Goal: Complete application form

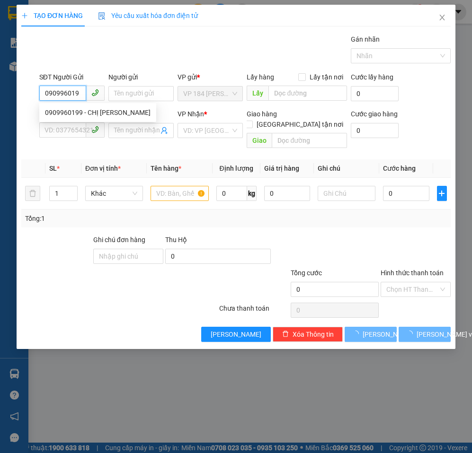
type input "0909960199"
click at [105, 108] on div "0909960199 - CHỊ [PERSON_NAME]" at bounding box center [98, 112] width 106 height 10
type input "CHỊ [PERSON_NAME]"
type input "0932182628"
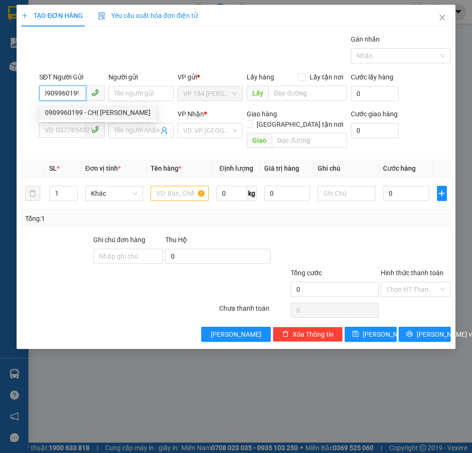
type input "ANH LĨNH"
type input "VPBR"
type input "CK SCB 13/08"
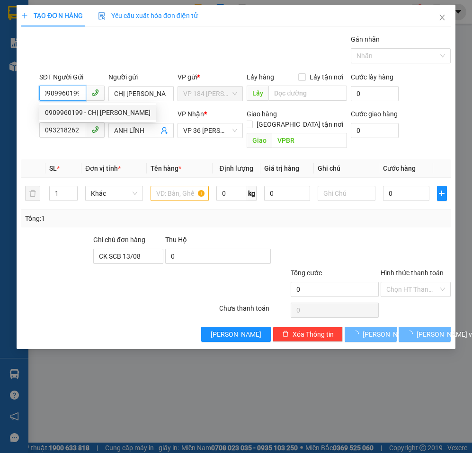
type input "60.000"
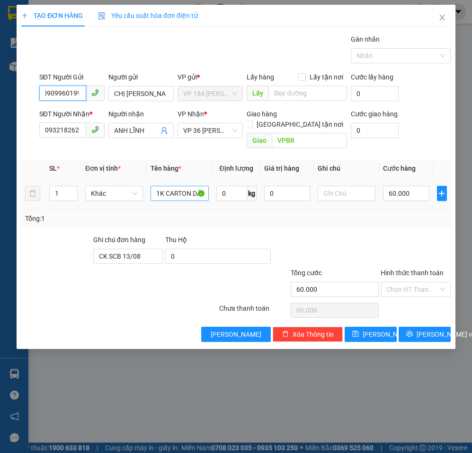
type input "0909960199"
drag, startPoint x: 154, startPoint y: 187, endPoint x: 229, endPoint y: 191, distance: 74.9
click at [227, 193] on tr "1 Khác 1K CARTON DÀI 0 kg 0 60.000" at bounding box center [235, 194] width 429 height 32
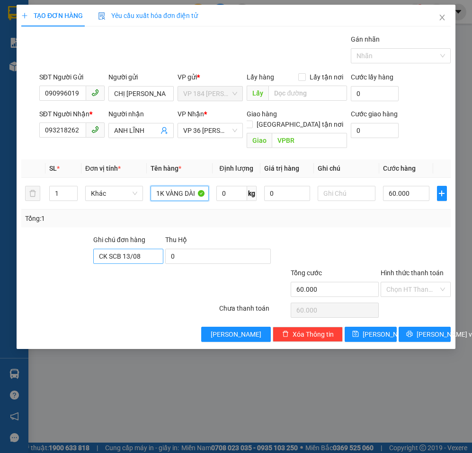
type input "1K VÀNG DÀI"
drag, startPoint x: 151, startPoint y: 249, endPoint x: 71, endPoint y: 255, distance: 79.7
click at [71, 255] on div "Ghi chú đơn hàng CK SCB [DATE] Hộ 0" at bounding box center [235, 251] width 431 height 33
click at [422, 329] on span "[PERSON_NAME] và In" at bounding box center [449, 334] width 66 height 10
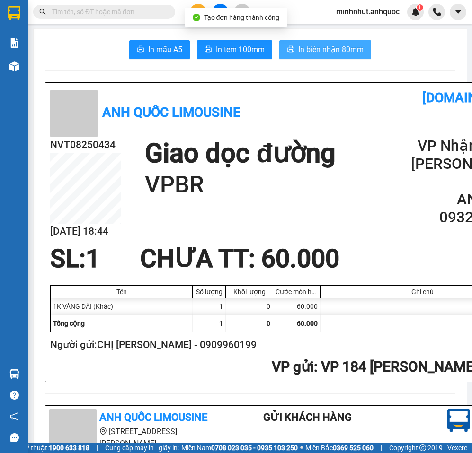
click at [307, 51] on span "In biên nhận 80mm" at bounding box center [330, 50] width 65 height 12
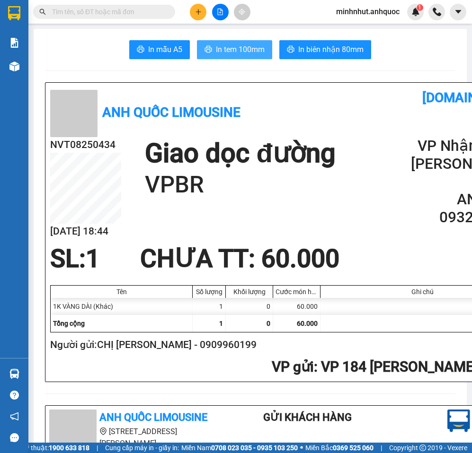
click at [231, 50] on span "In tem 100mm" at bounding box center [240, 50] width 49 height 12
